Goal: Task Accomplishment & Management: Complete application form

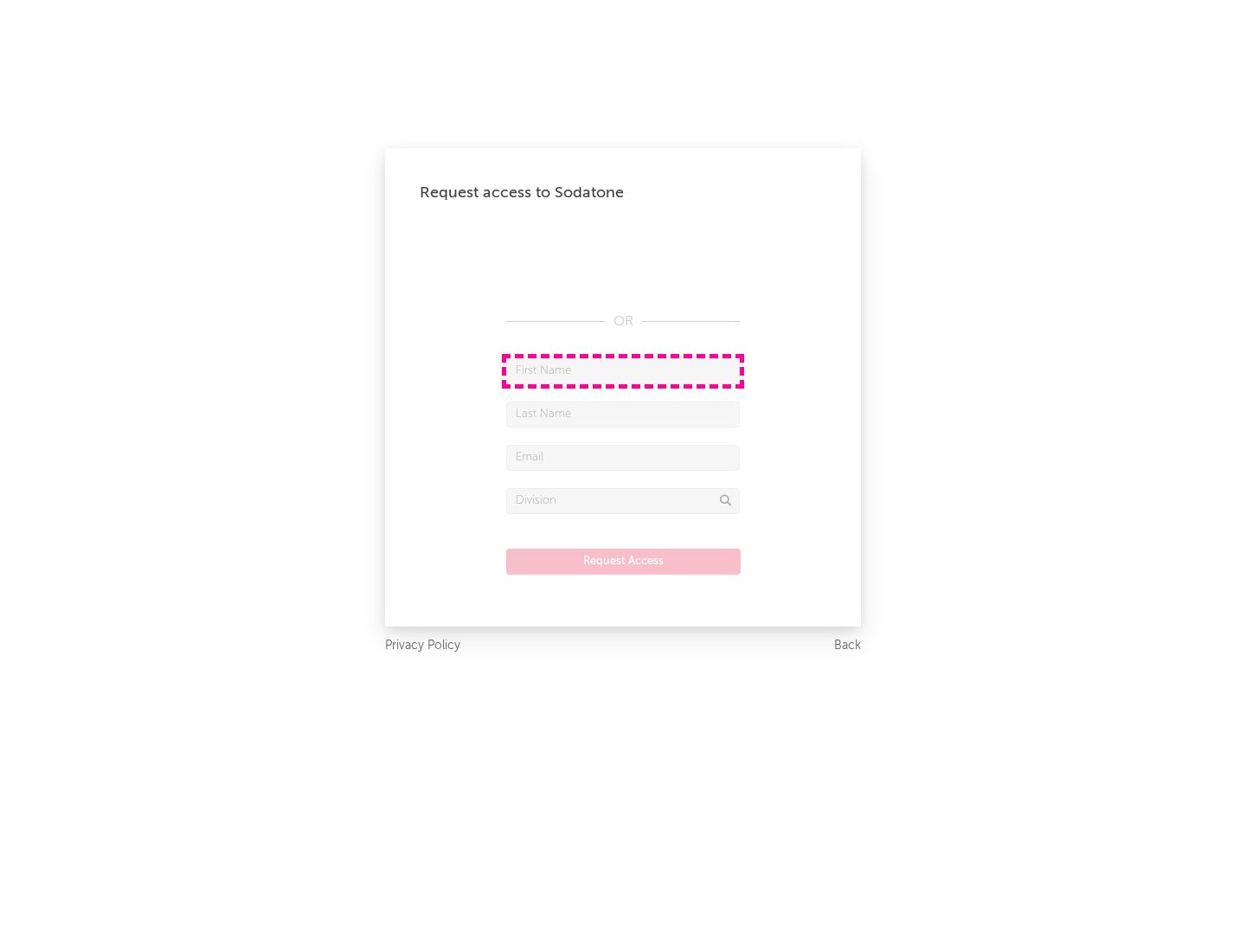
click at [623, 370] on input "text" at bounding box center [623, 371] width 234 height 26
type input "[PERSON_NAME]"
click at [623, 414] on input "text" at bounding box center [623, 415] width 234 height 26
type input "[PERSON_NAME]"
click at [623, 457] on input "text" at bounding box center [623, 458] width 234 height 26
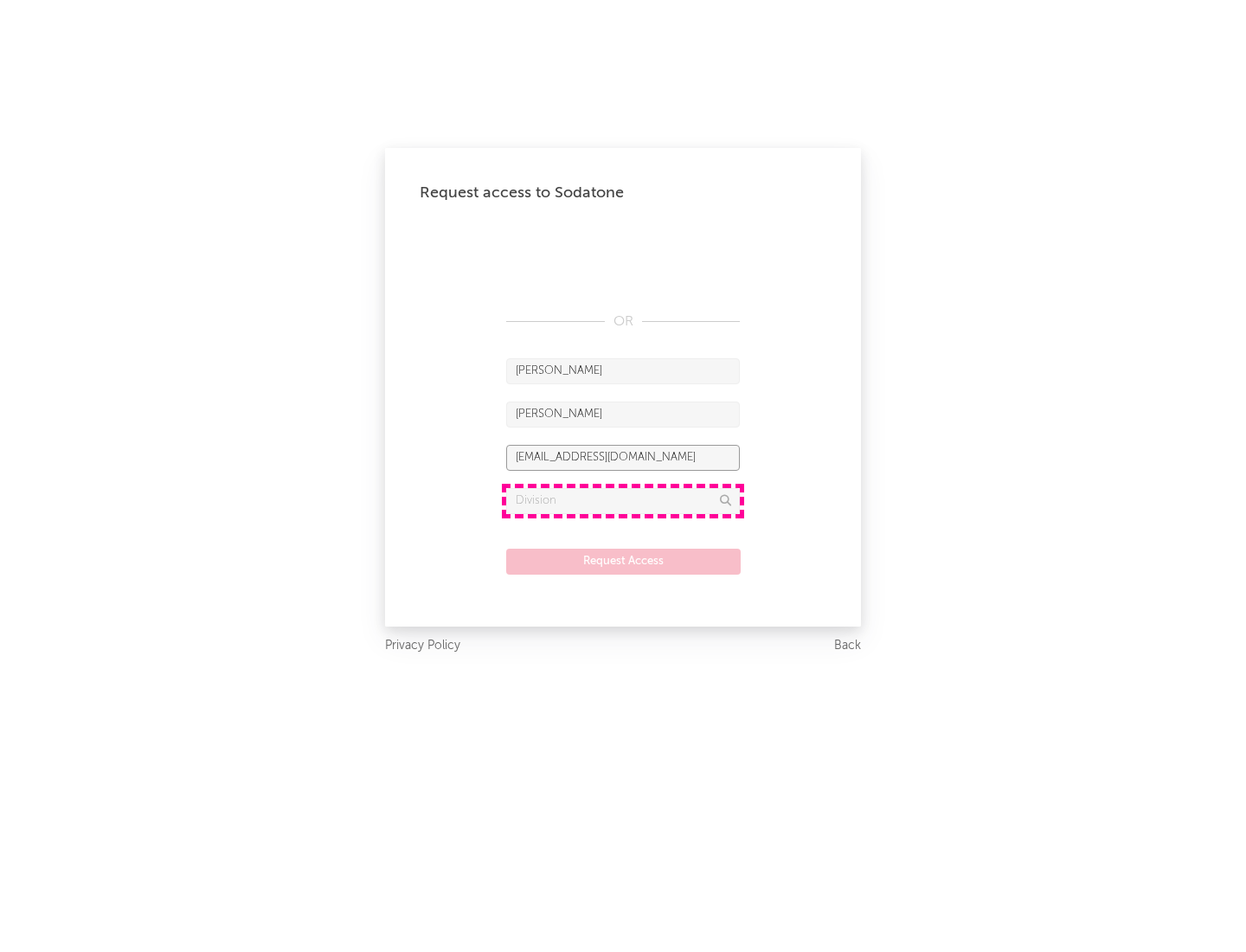
type input "[EMAIL_ADDRESS][DOMAIN_NAME]"
click at [623, 500] on input "text" at bounding box center [623, 501] width 234 height 26
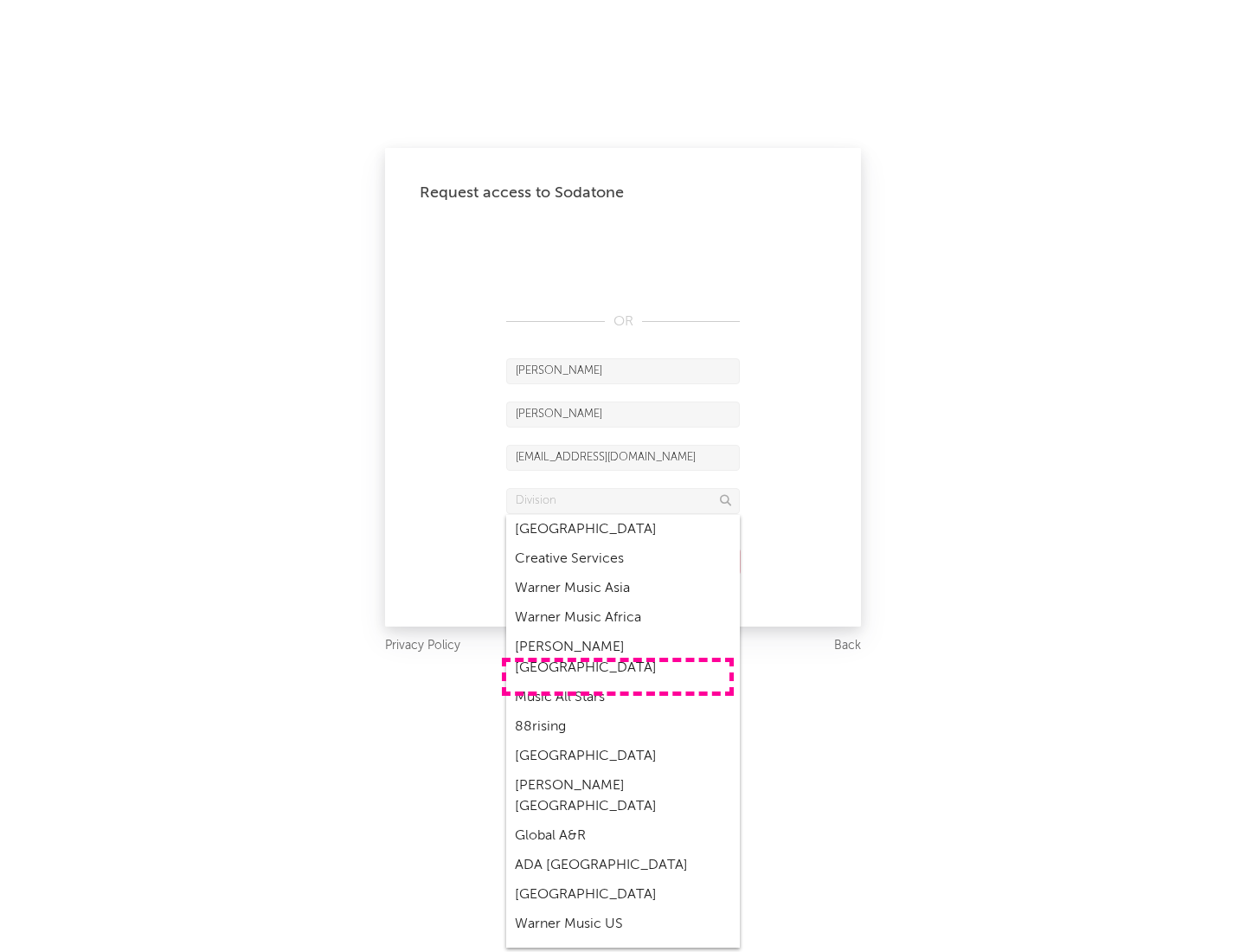
click at [618, 683] on div "Music All Stars" at bounding box center [623, 698] width 234 height 29
type input "Music All Stars"
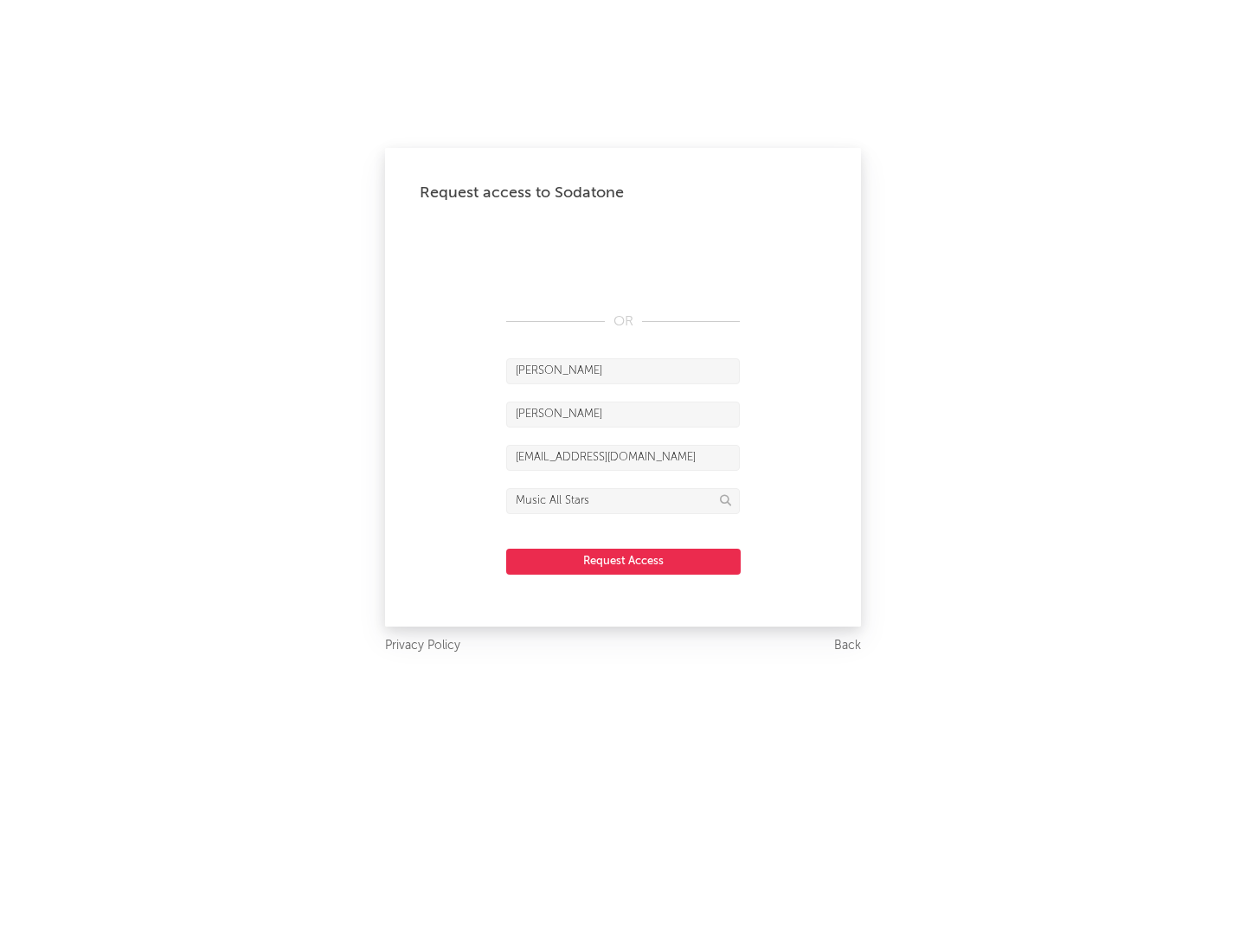
click at [623, 561] on button "Request Access" at bounding box center [623, 561] width 235 height 26
